Goal: Task Accomplishment & Management: Use online tool/utility

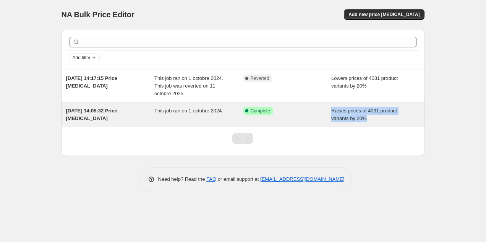
drag, startPoint x: 375, startPoint y: 132, endPoint x: 331, endPoint y: 109, distance: 49.6
click at [331, 109] on div "Add filter [DATE] 14:17:15 Price [MEDICAL_DATA] This job ran on 1 octobre 2024.…" at bounding box center [243, 92] width 363 height 127
copy div "Raises prices of 4031 product variants by 20%"
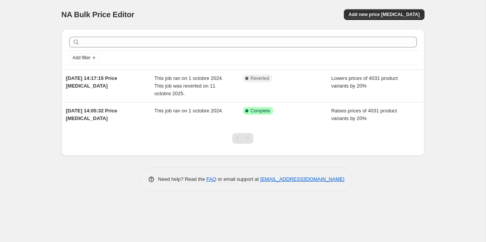
click at [465, 109] on div "NA Bulk Price Editor. This page is ready NA Bulk Price Editor Add new price [ME…" at bounding box center [243, 121] width 486 height 242
